Goal: Transaction & Acquisition: Purchase product/service

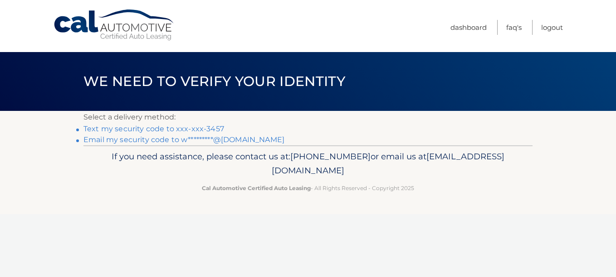
click at [141, 130] on link "Text my security code to xxx-xxx-3457" at bounding box center [153, 129] width 141 height 9
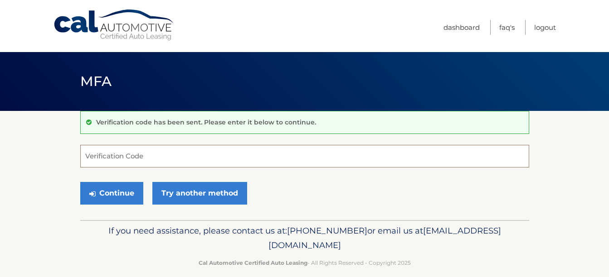
click at [88, 156] on input "Verification Code" at bounding box center [304, 156] width 449 height 23
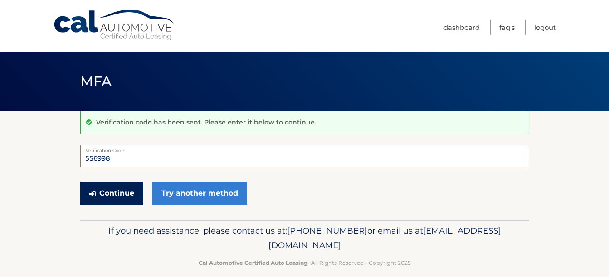
type input "556998"
click at [106, 195] on button "Continue" at bounding box center [111, 193] width 63 height 23
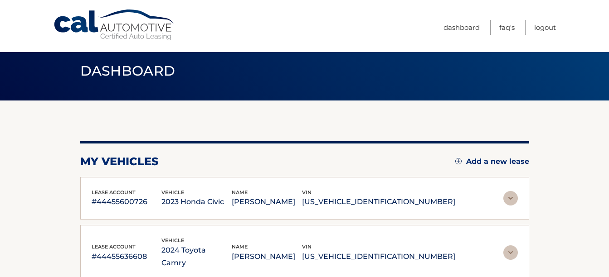
scroll to position [45, 0]
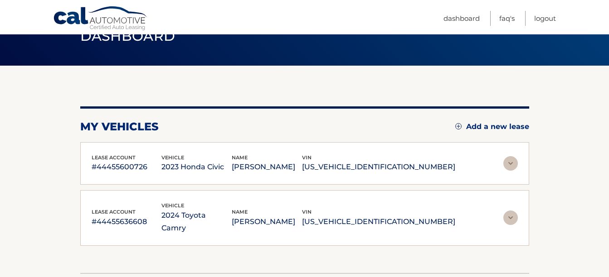
click at [509, 167] on img at bounding box center [510, 163] width 15 height 15
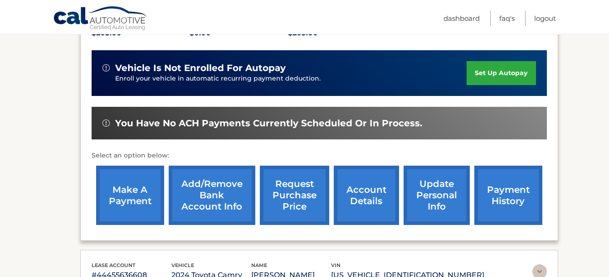
scroll to position [227, 0]
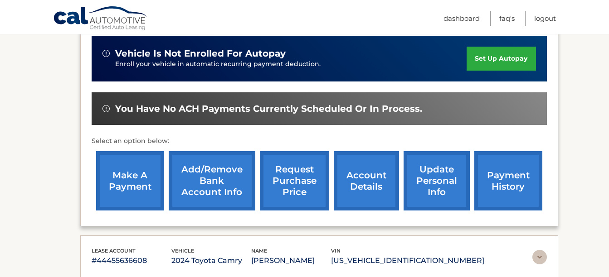
click at [120, 188] on link "make a payment" at bounding box center [130, 180] width 68 height 59
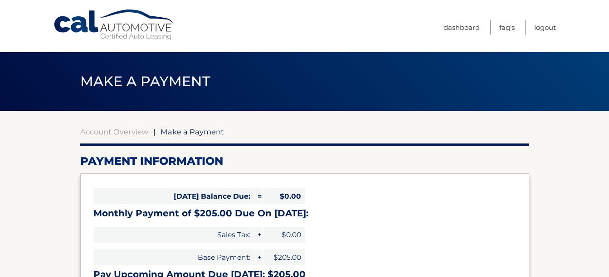
select select "NGY3MDAyYzUtYzkwNi00Zjk1LWI4YWEtMzJmY2FhY2JkZTIz"
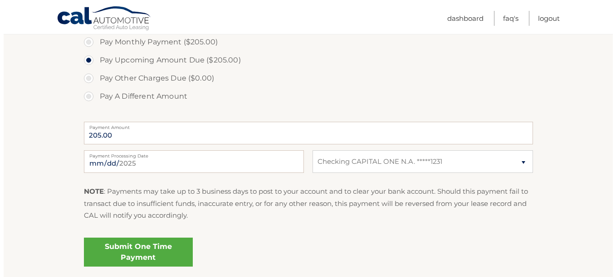
scroll to position [317, 0]
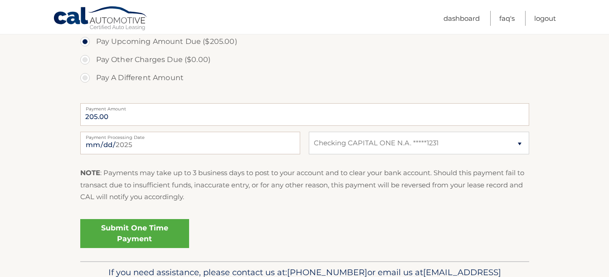
click at [131, 239] on link "Submit One Time Payment" at bounding box center [134, 233] width 109 height 29
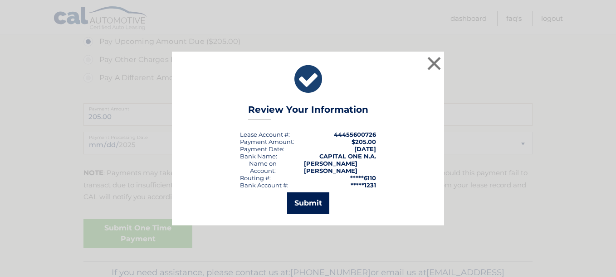
click at [306, 200] on button "Submit" at bounding box center [308, 204] width 42 height 22
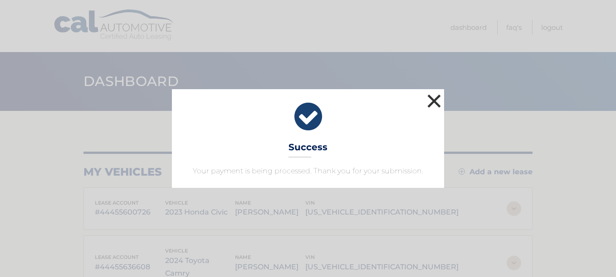
click at [430, 98] on button "×" at bounding box center [434, 101] width 18 height 18
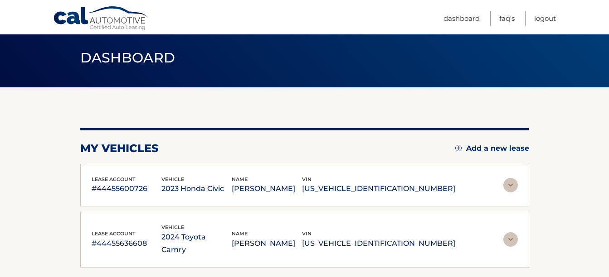
scroll to position [45, 0]
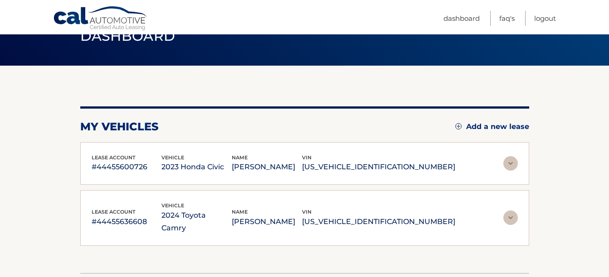
click at [512, 213] on img at bounding box center [510, 218] width 15 height 15
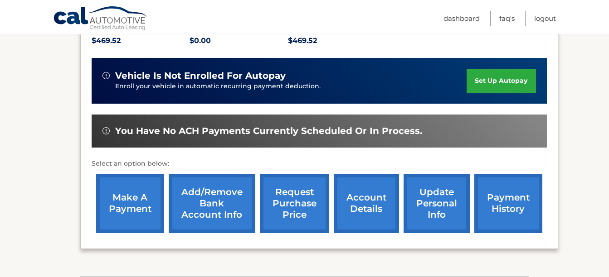
scroll to position [272, 0]
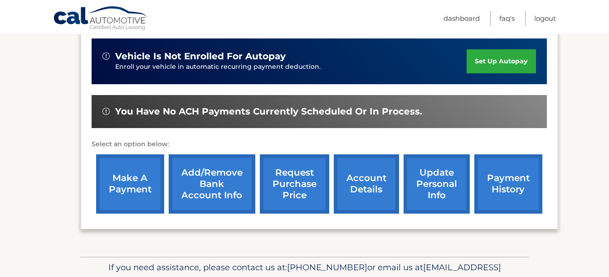
click at [119, 183] on link "make a payment" at bounding box center [130, 184] width 68 height 59
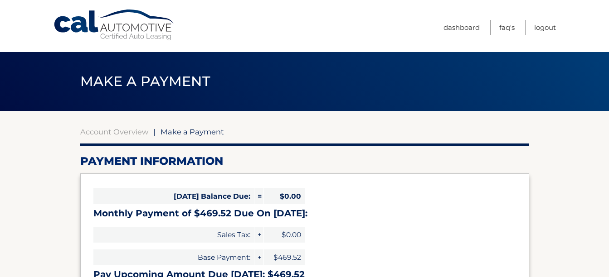
select select "ODQ2N2JjZmYtODM2Ny00YjU3LWEyYmUtYTBmYWFjYWIyNzcz"
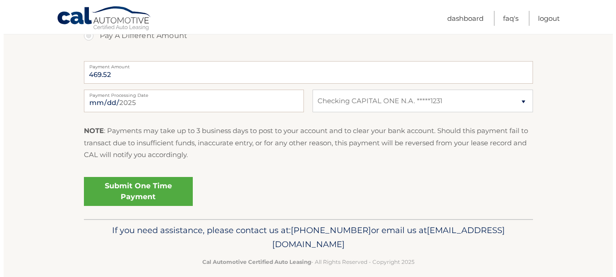
scroll to position [363, 0]
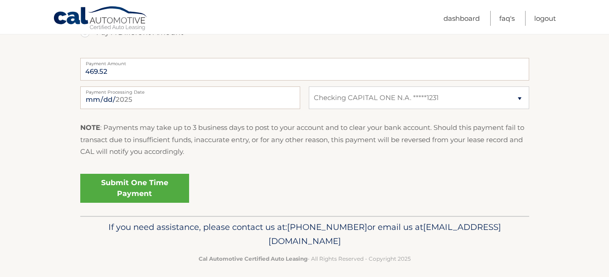
click at [138, 188] on link "Submit One Time Payment" at bounding box center [134, 188] width 109 height 29
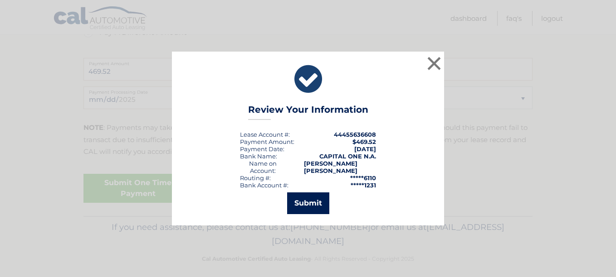
click at [310, 201] on button "Submit" at bounding box center [308, 204] width 42 height 22
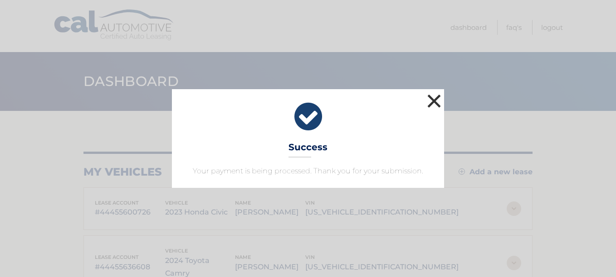
click at [433, 100] on button "×" at bounding box center [434, 101] width 18 height 18
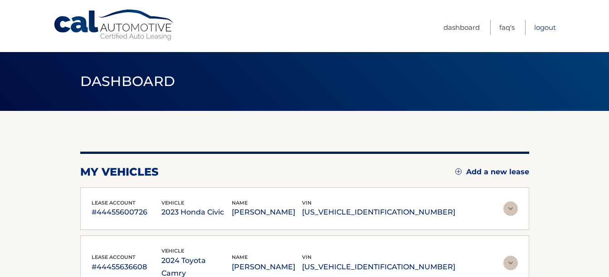
click at [542, 29] on link "Logout" at bounding box center [545, 27] width 22 height 15
